Goal: Check status: Check status

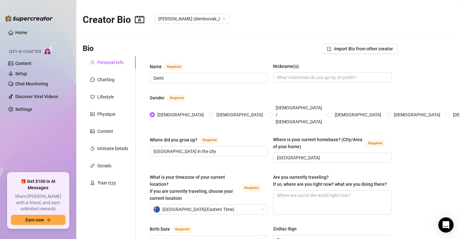
scroll to position [150, 0]
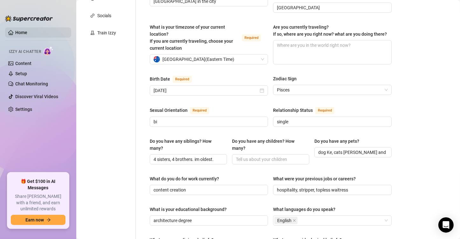
click at [27, 35] on link "Home" at bounding box center [21, 32] width 12 height 5
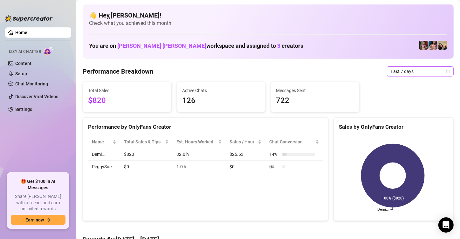
click at [447, 70] on icon "calendar" at bounding box center [449, 71] width 4 height 4
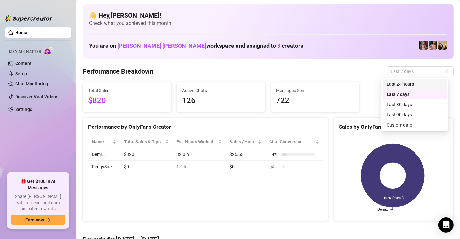
click at [419, 85] on div "Last 24 hours" at bounding box center [415, 84] width 57 height 7
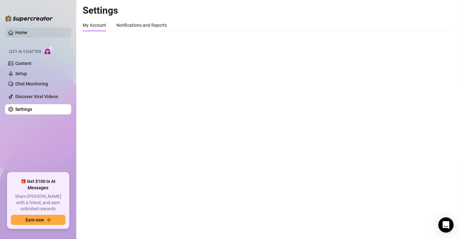
drag, startPoint x: 27, startPoint y: 38, endPoint x: 27, endPoint y: 32, distance: 6.4
click at [27, 32] on ul "Home Izzy AI Chatter Content Setup Chat Monitoring Discover Viral Videos Settin…" at bounding box center [38, 97] width 66 height 145
click at [27, 32] on link "Home" at bounding box center [21, 32] width 12 height 5
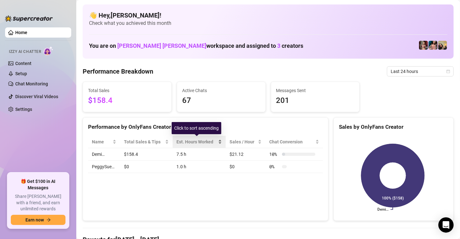
click at [188, 143] on div "Est. Hours Worked" at bounding box center [197, 141] width 40 height 7
click at [209, 191] on div "Performance by OnlyFans Creator Name Total Sales & Tips Est. Hours Worked Sales…" at bounding box center [206, 169] width 246 height 104
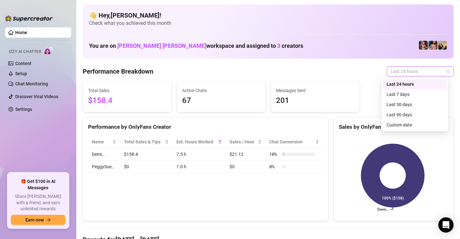
click at [442, 75] on span "Last 24 hours" at bounding box center [420, 72] width 59 height 10
click at [406, 93] on div "Last 7 days" at bounding box center [415, 94] width 57 height 7
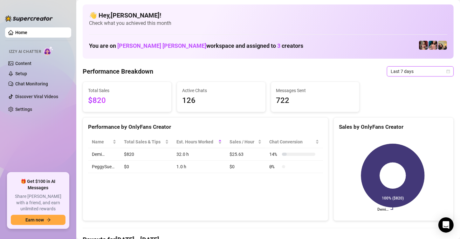
click at [447, 72] on icon "calendar" at bounding box center [449, 71] width 4 height 4
click at [231, 235] on h4 "Payouts for [DATE] - [DATE]" at bounding box center [268, 239] width 371 height 9
click at [440, 75] on span "Last 7 days" at bounding box center [420, 72] width 59 height 10
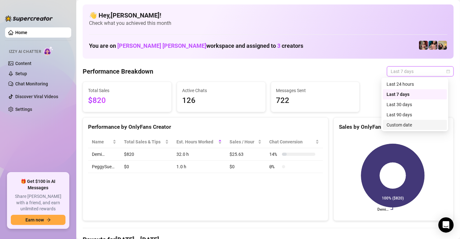
click at [407, 127] on div "Custom date" at bounding box center [415, 124] width 57 height 7
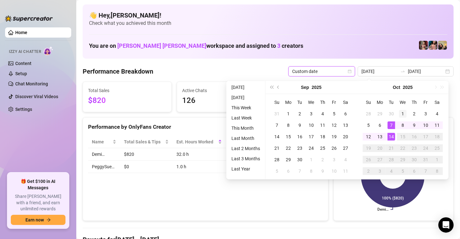
type input "[DATE]"
click at [403, 114] on div "1" at bounding box center [403, 114] width 8 height 8
type input "[DATE]"
click at [390, 136] on div "14" at bounding box center [392, 137] width 8 height 8
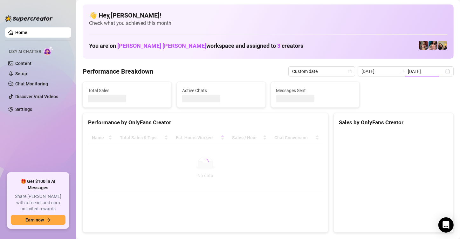
type input "[DATE]"
